Goal: Navigation & Orientation: Find specific page/section

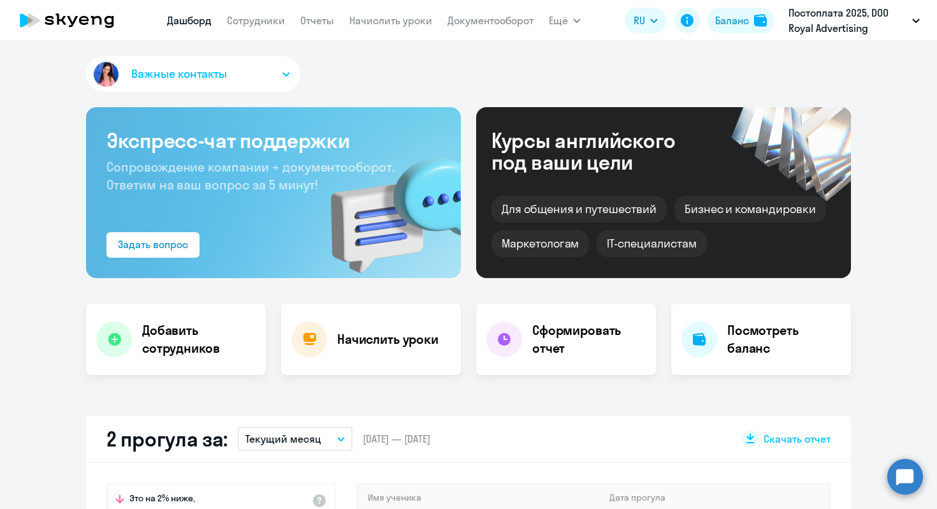
select select "30"
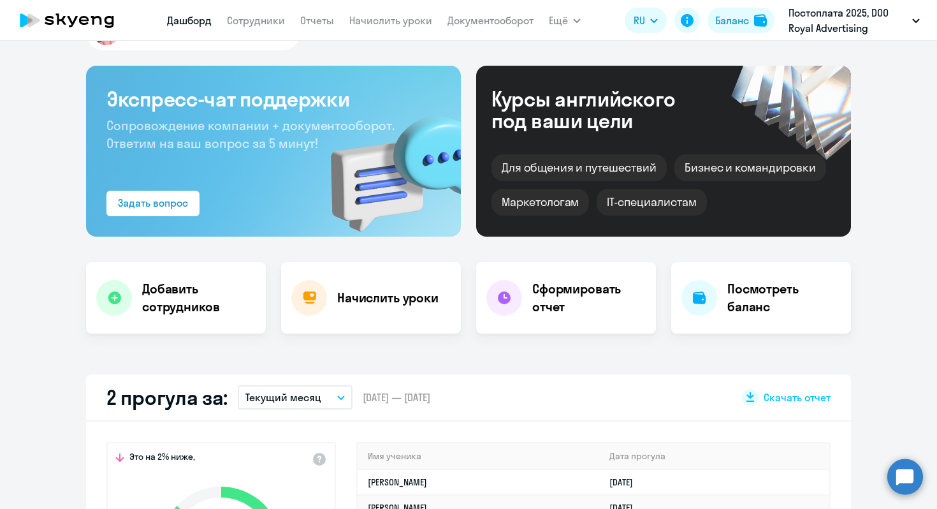
scroll to position [468, 0]
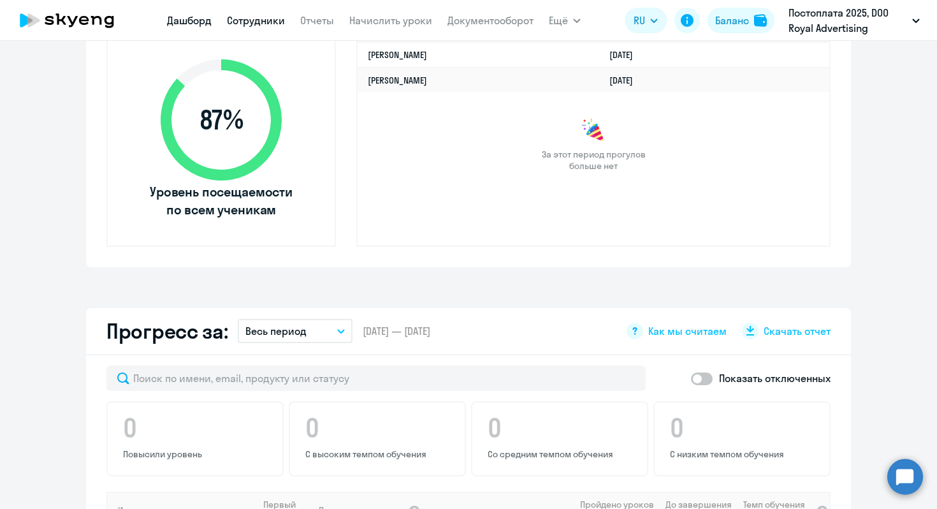
click at [262, 15] on link "Сотрудники" at bounding box center [256, 20] width 58 height 13
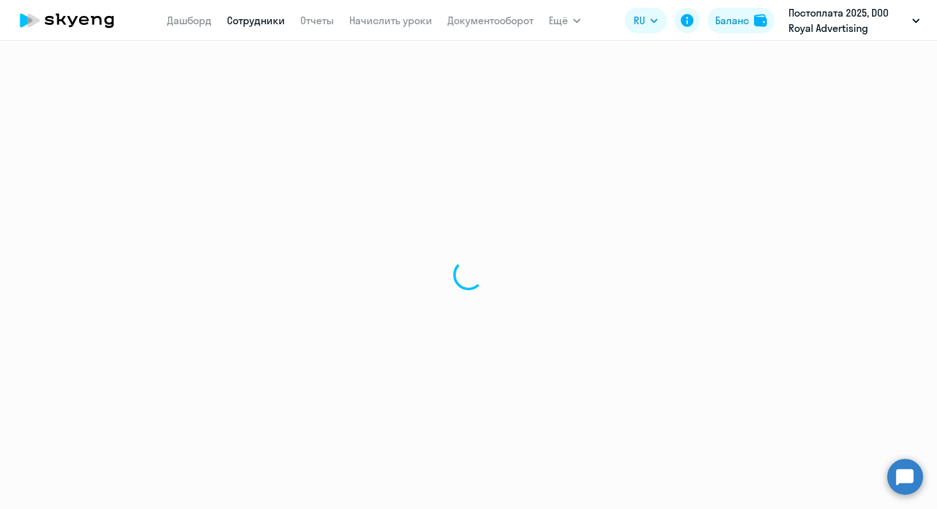
select select "30"
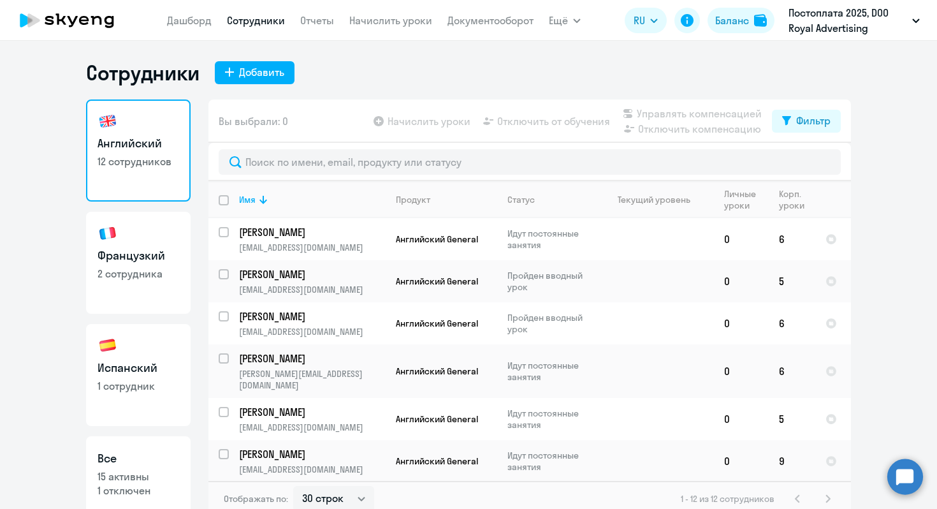
click at [153, 281] on link "Французкий 2 сотрудника" at bounding box center [138, 263] width 105 height 102
select select "30"
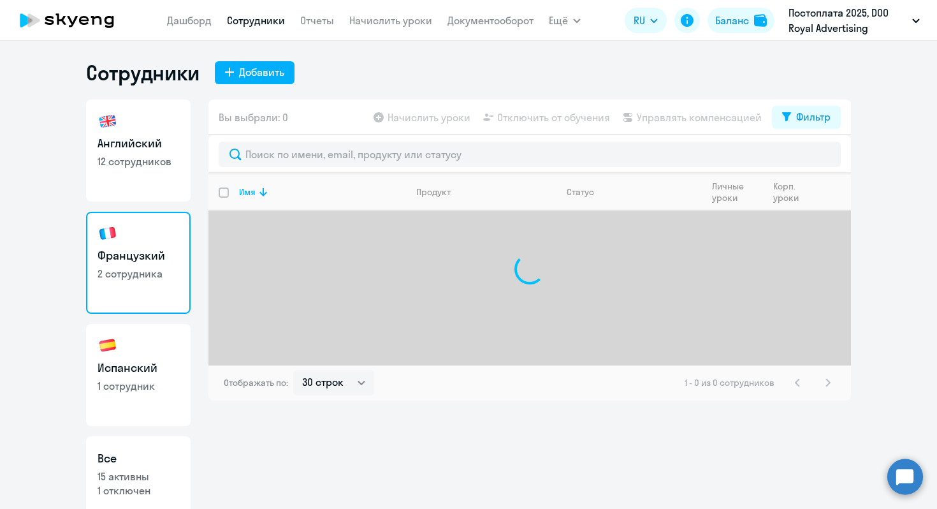
click at [157, 361] on h3 "Испанский" at bounding box center [139, 367] width 82 height 17
select select "30"
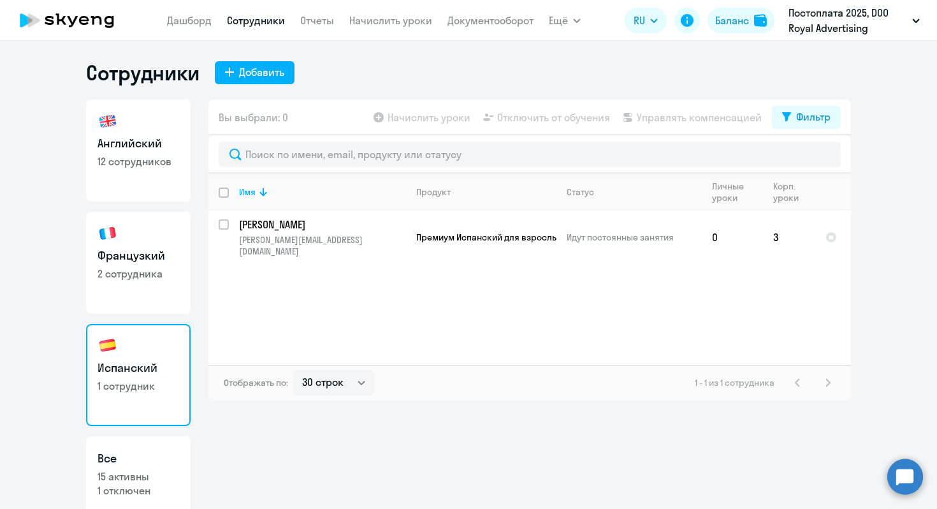
click at [165, 314] on div "Английский 12 сотрудников Французкий 2 сотрудника Испанский 1 сотрудник Все 15 …" at bounding box center [138, 303] width 105 height 409
click at [155, 254] on h3 "Французкий" at bounding box center [139, 255] width 82 height 17
select select "30"
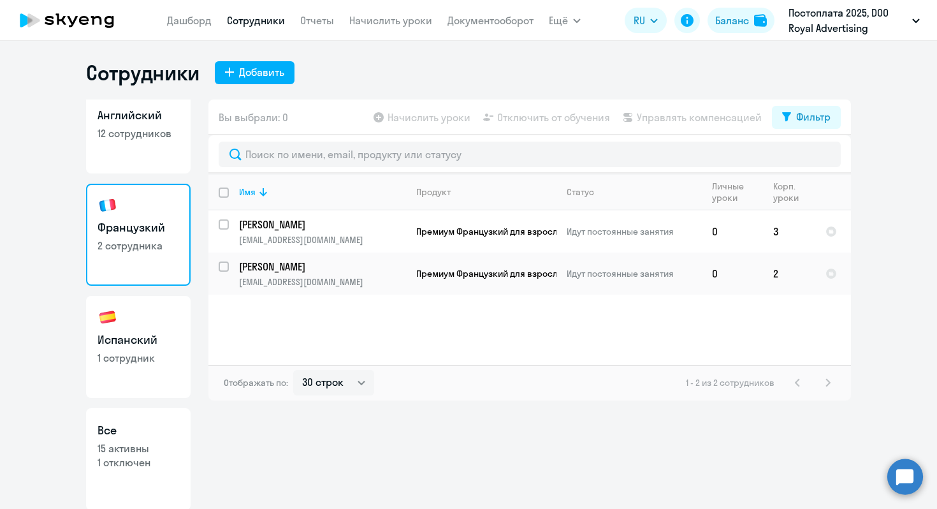
scroll to position [29, 0]
click at [149, 428] on h3 "Все" at bounding box center [139, 429] width 82 height 17
select select "30"
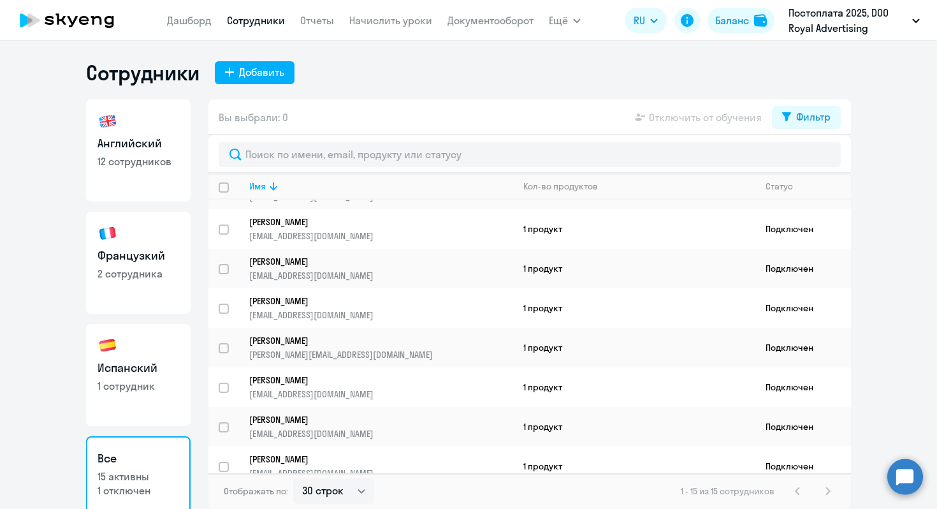
click at [148, 183] on link "Английский 12 сотрудников" at bounding box center [138, 150] width 105 height 102
select select "30"
